Goal: Navigation & Orientation: Find specific page/section

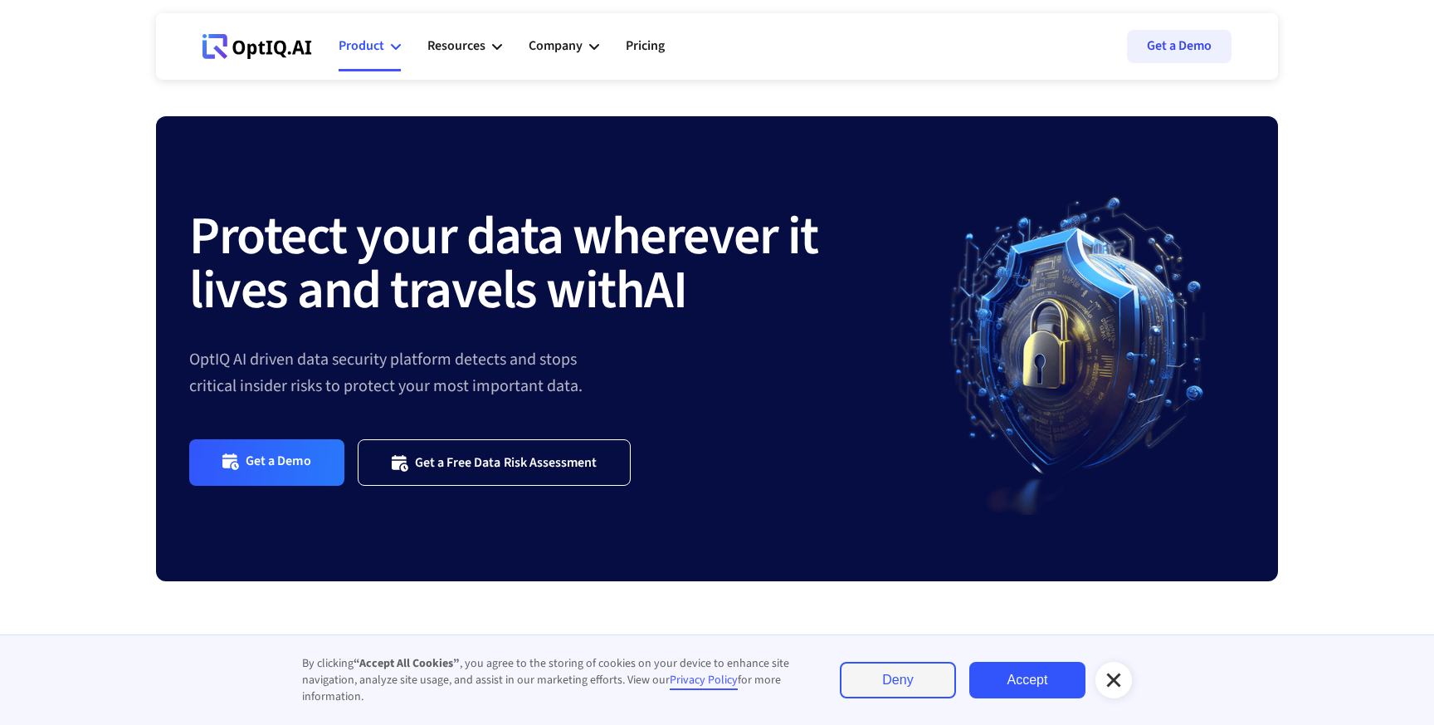
click at [381, 58] on div "Product" at bounding box center [370, 47] width 62 height 50
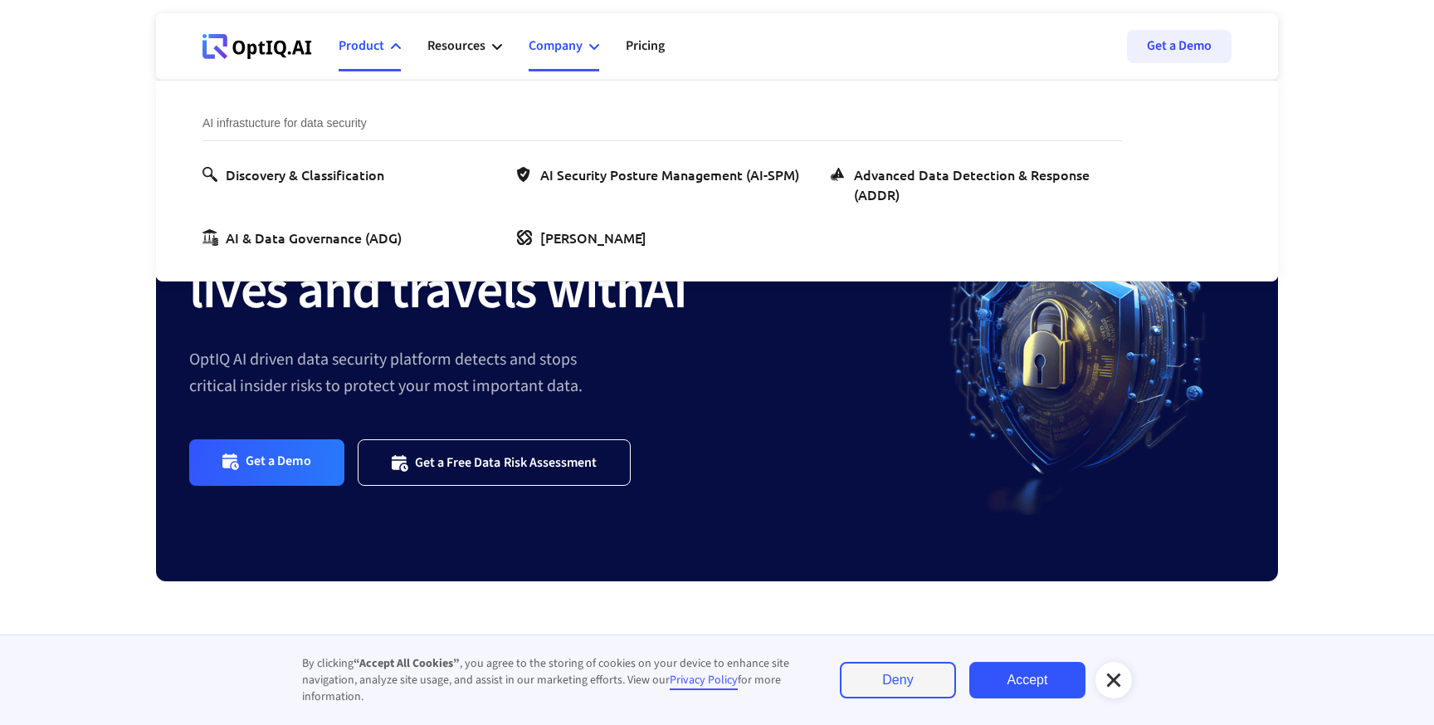
click at [569, 54] on div "Company" at bounding box center [556, 46] width 54 height 22
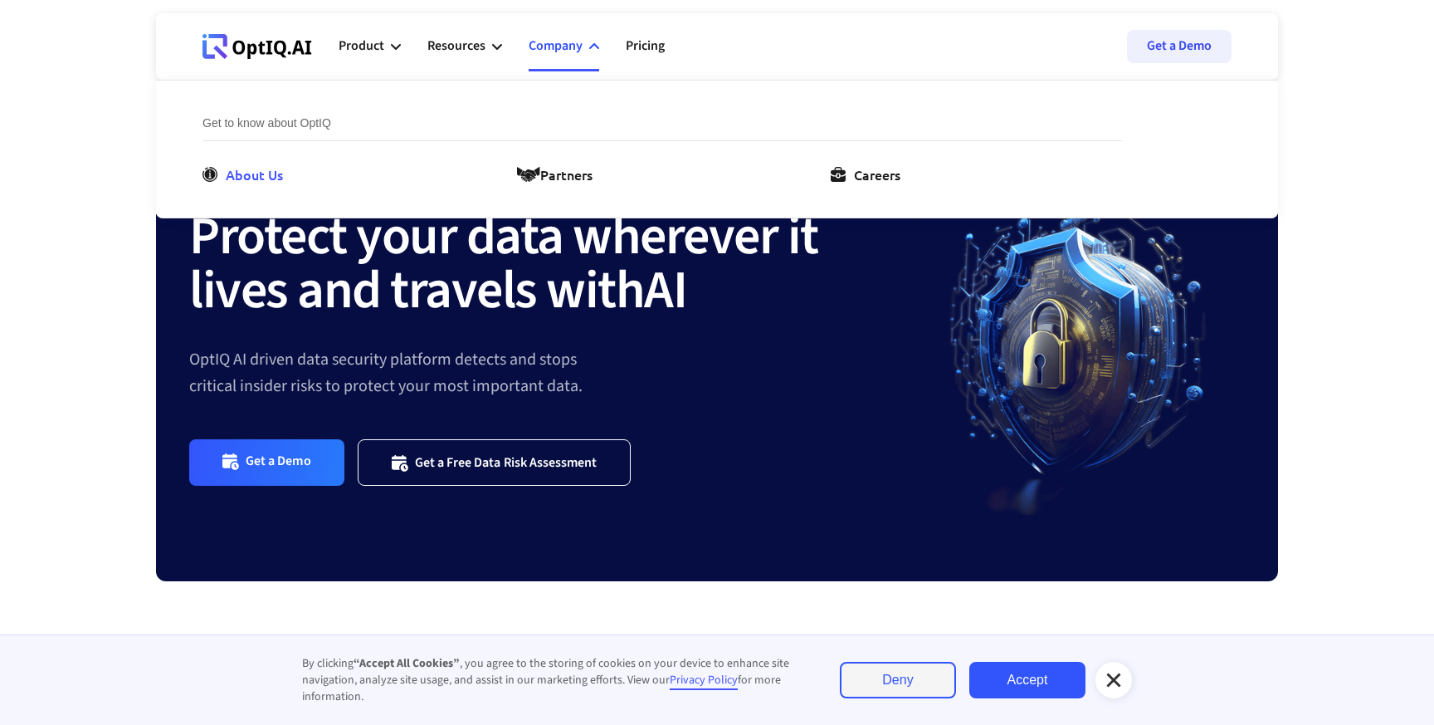
click at [276, 176] on div "About Us" at bounding box center [254, 174] width 57 height 20
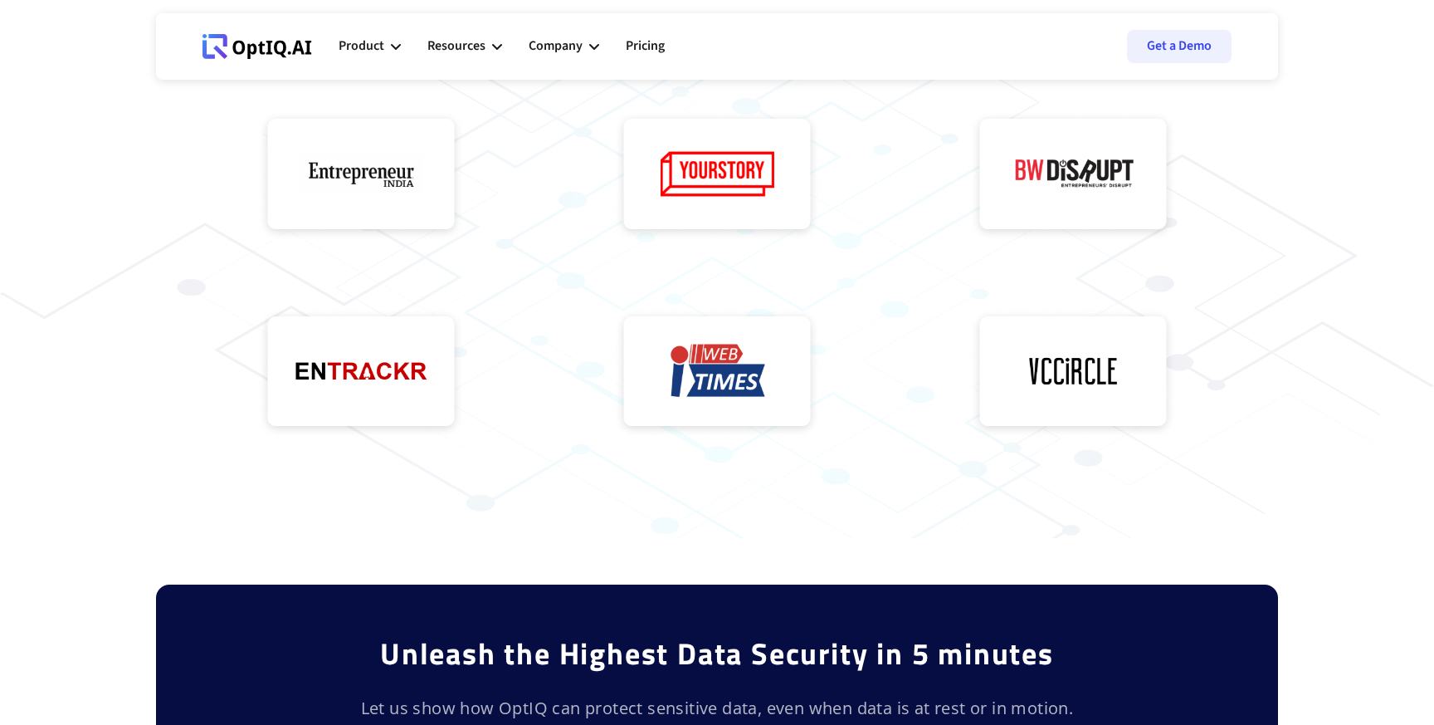
scroll to position [427, 0]
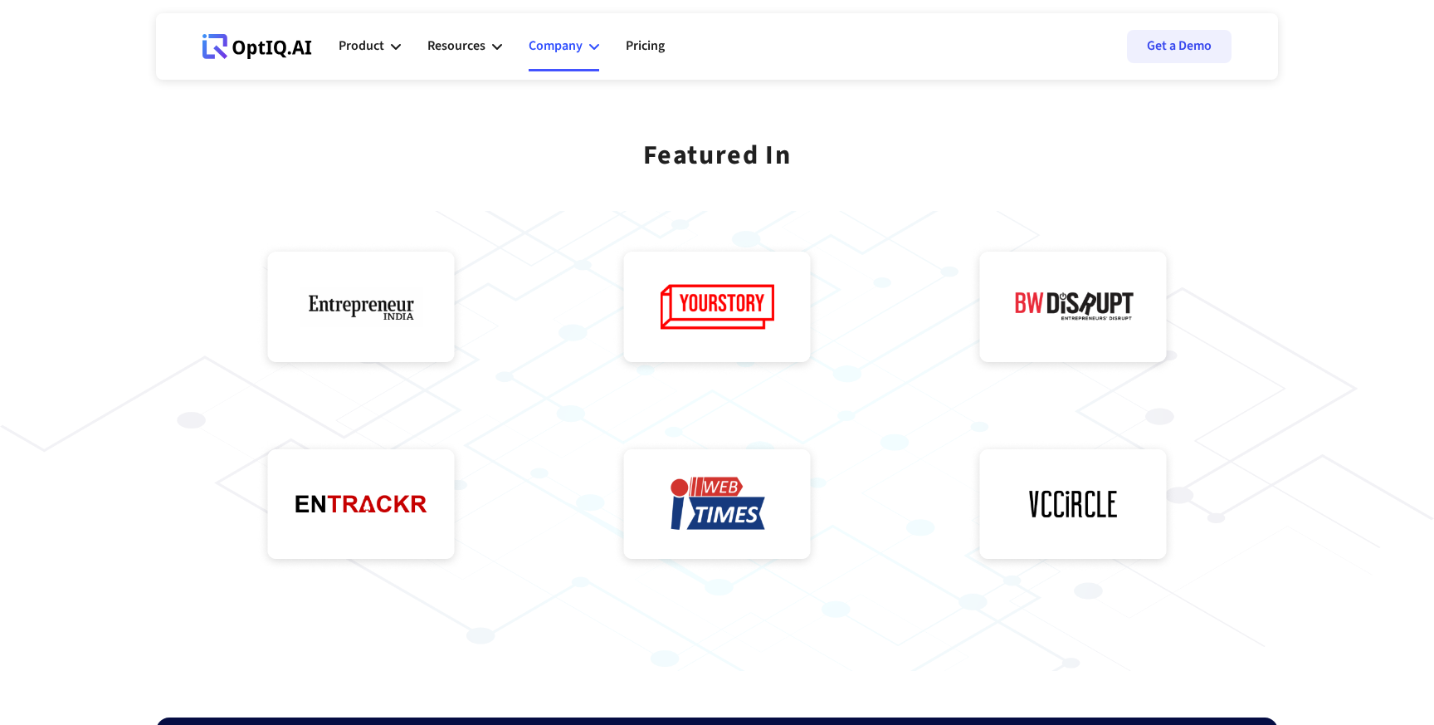
click at [569, 46] on div "Company" at bounding box center [556, 46] width 54 height 22
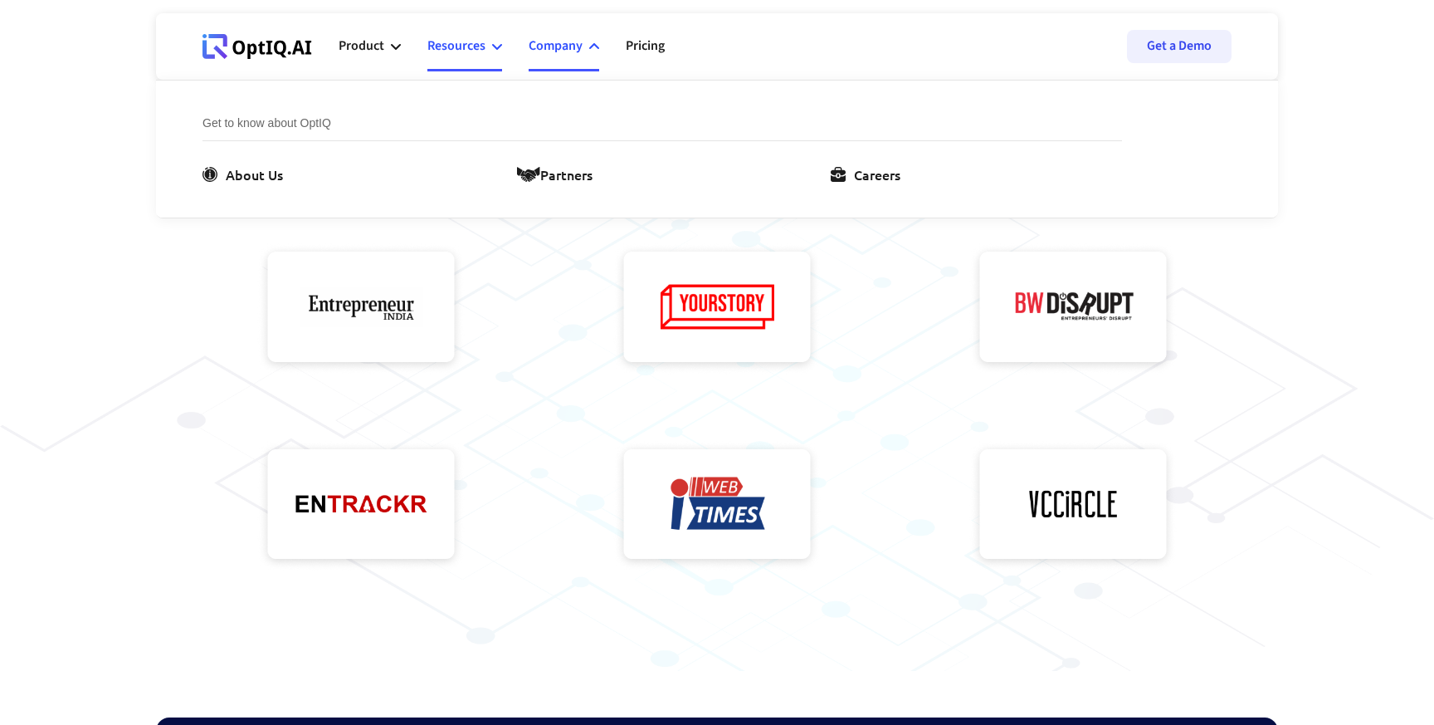
click at [437, 59] on div "Resources" at bounding box center [464, 47] width 75 height 50
click at [356, 41] on div "Product" at bounding box center [362, 46] width 46 height 22
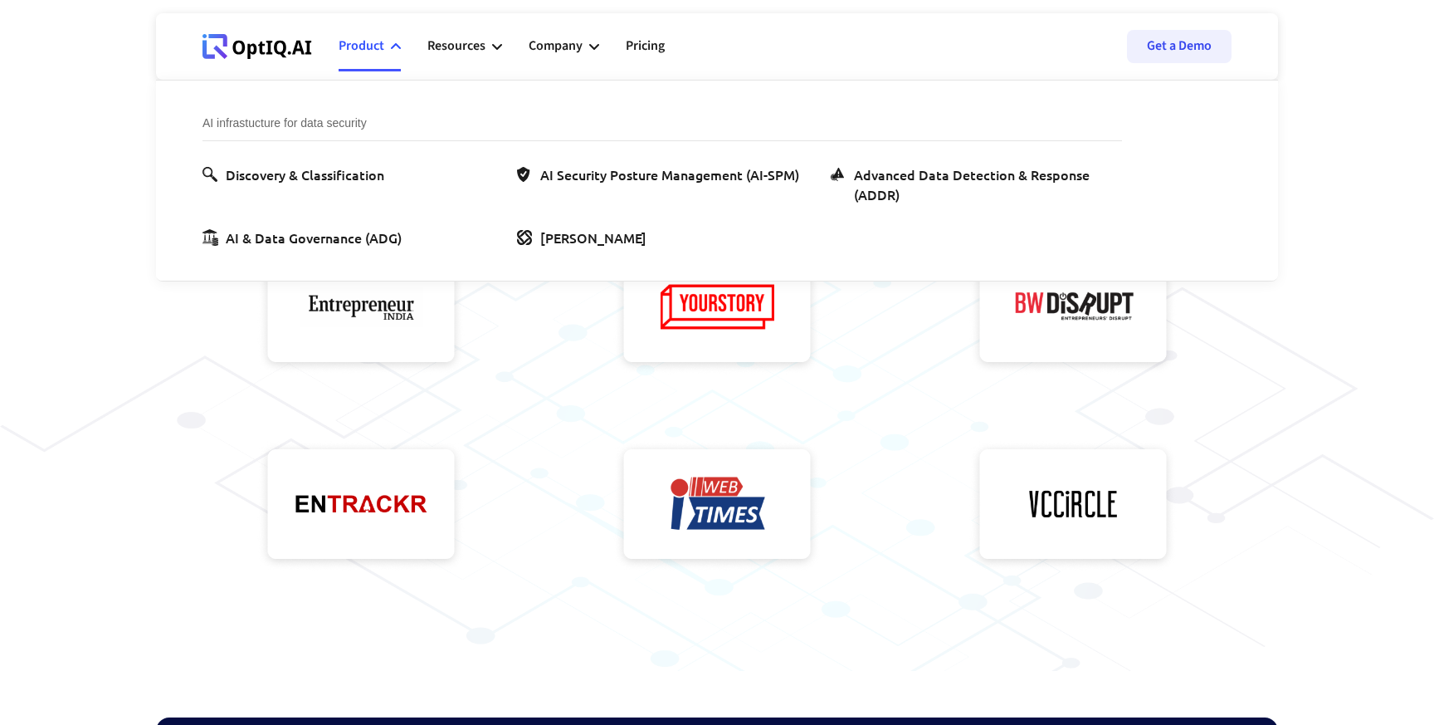
click at [529, 404] on div at bounding box center [717, 309] width 1069 height 198
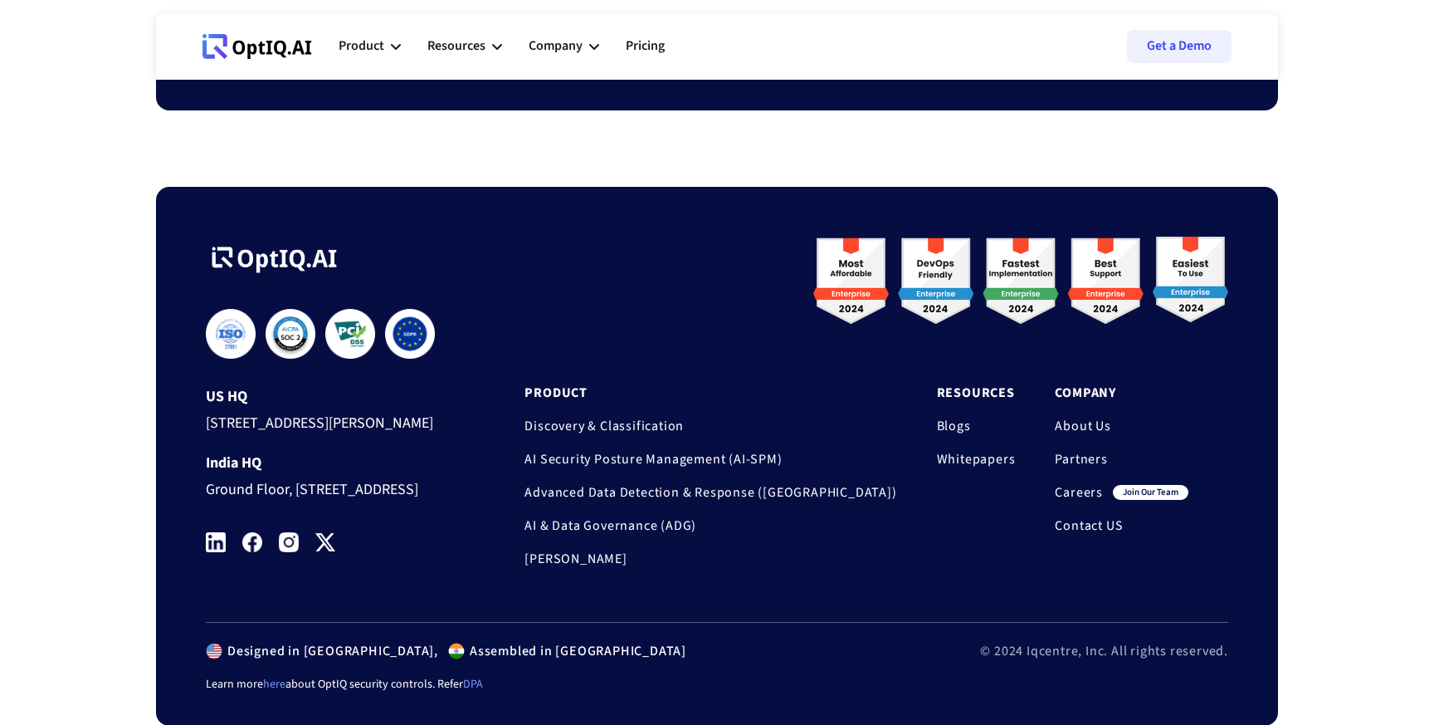
scroll to position [1403, 0]
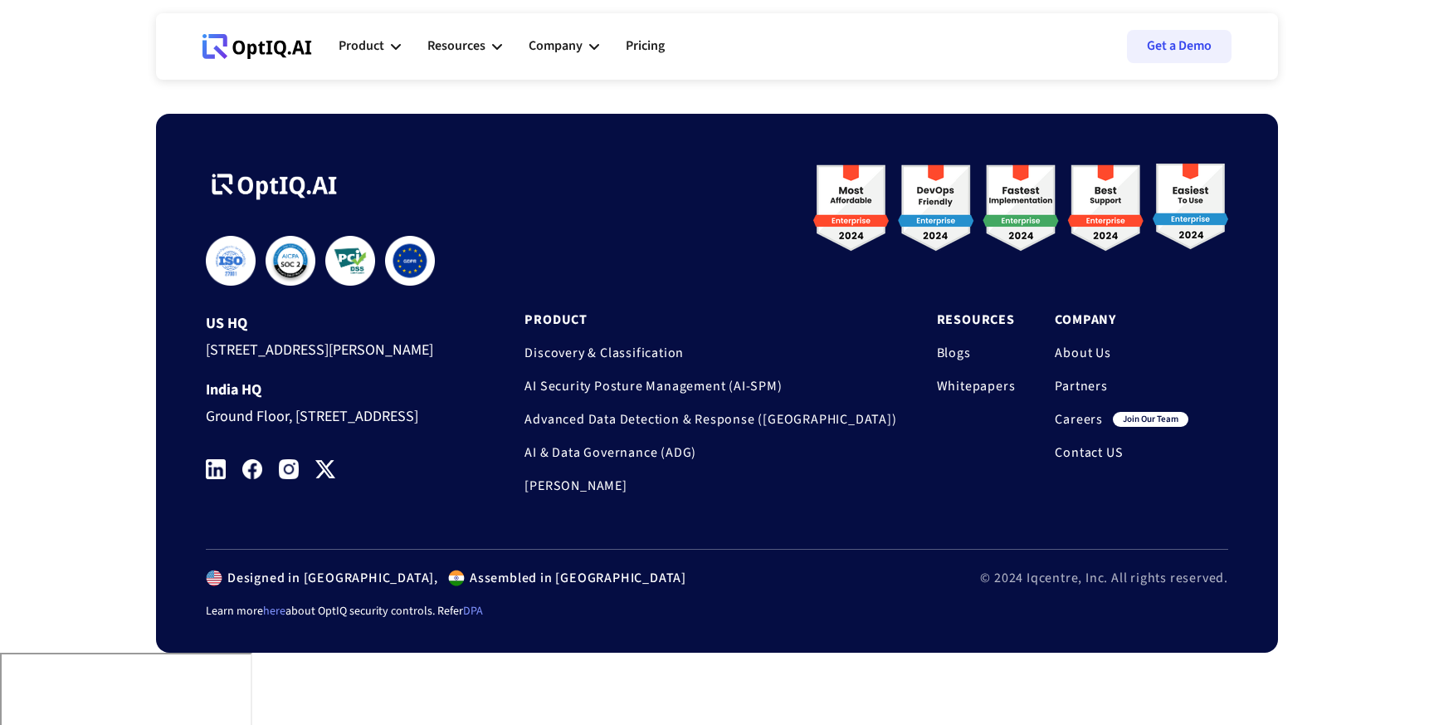
click at [1082, 352] on link "About Us" at bounding box center [1122, 352] width 134 height 17
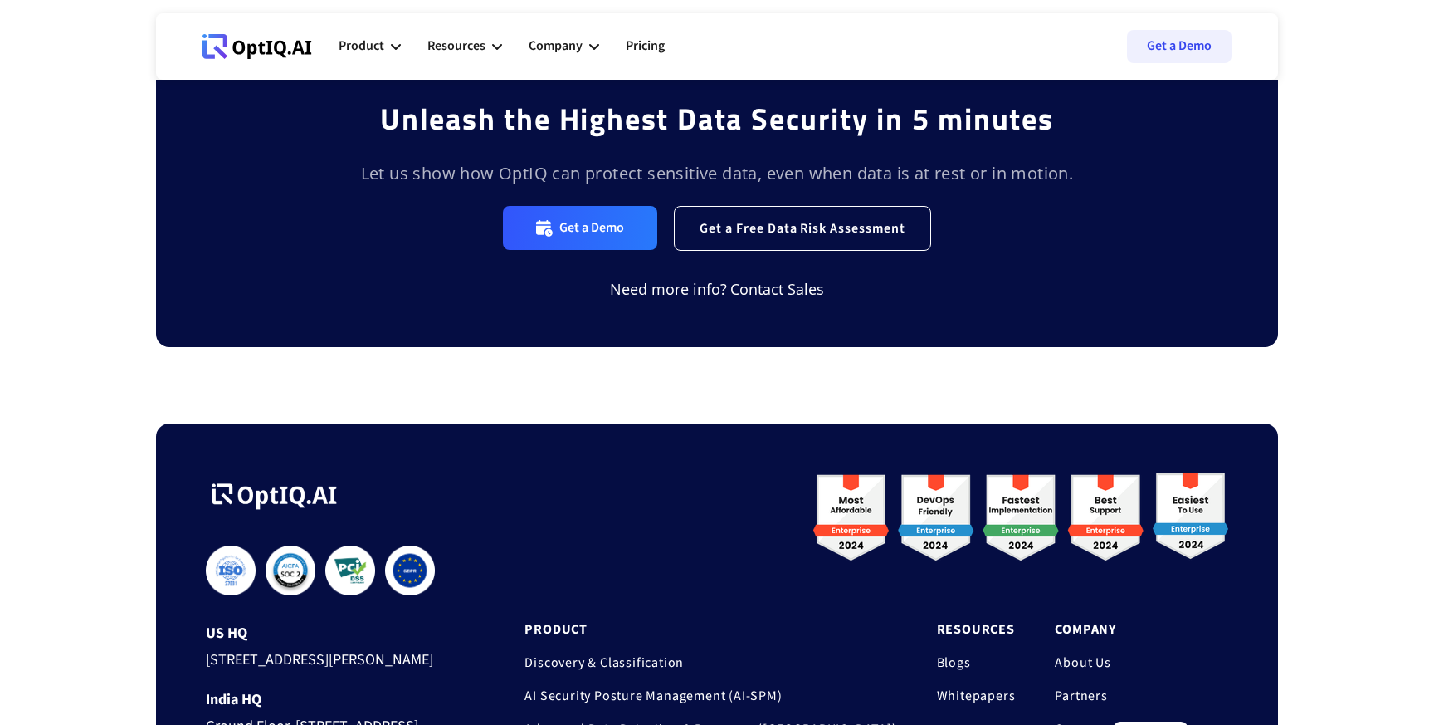
scroll to position [1403, 0]
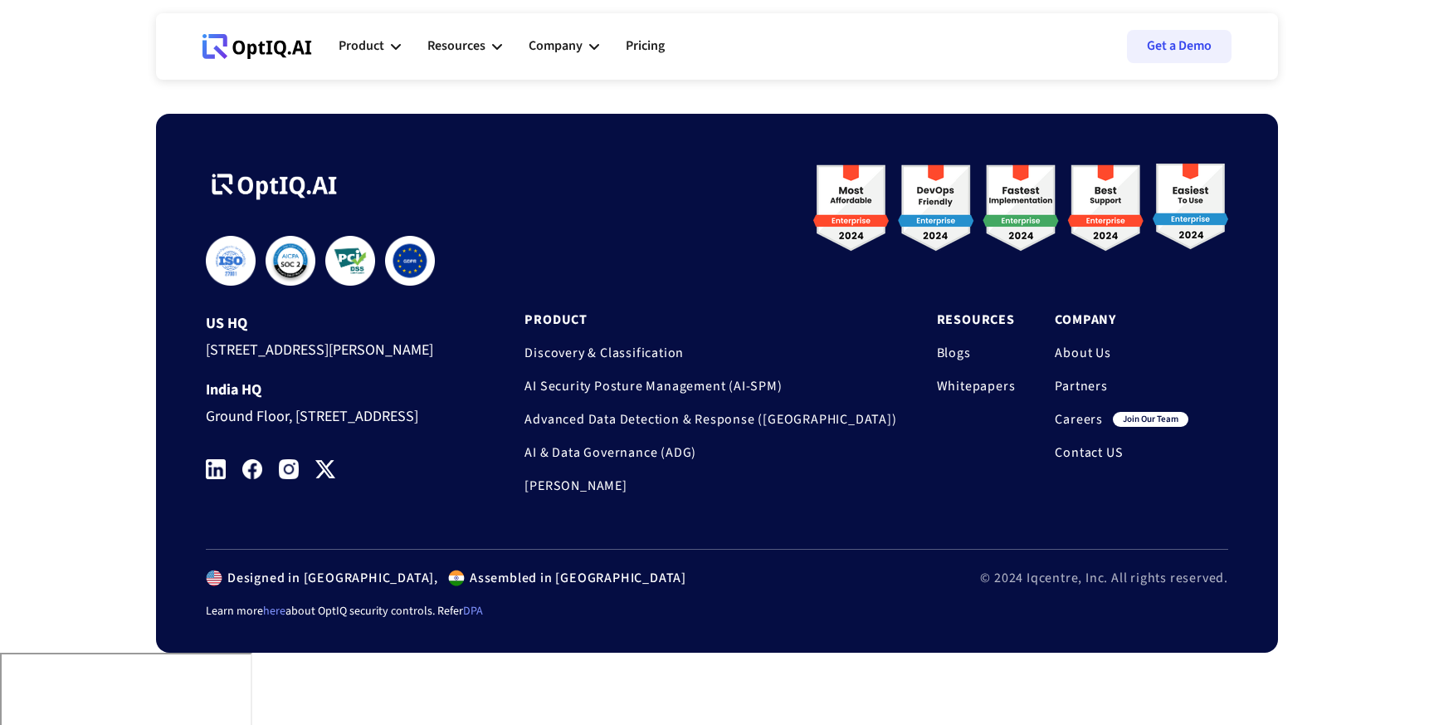
click at [1098, 453] on link "Contact US" at bounding box center [1122, 452] width 134 height 17
